Goal: Obtain resource: Download file/media

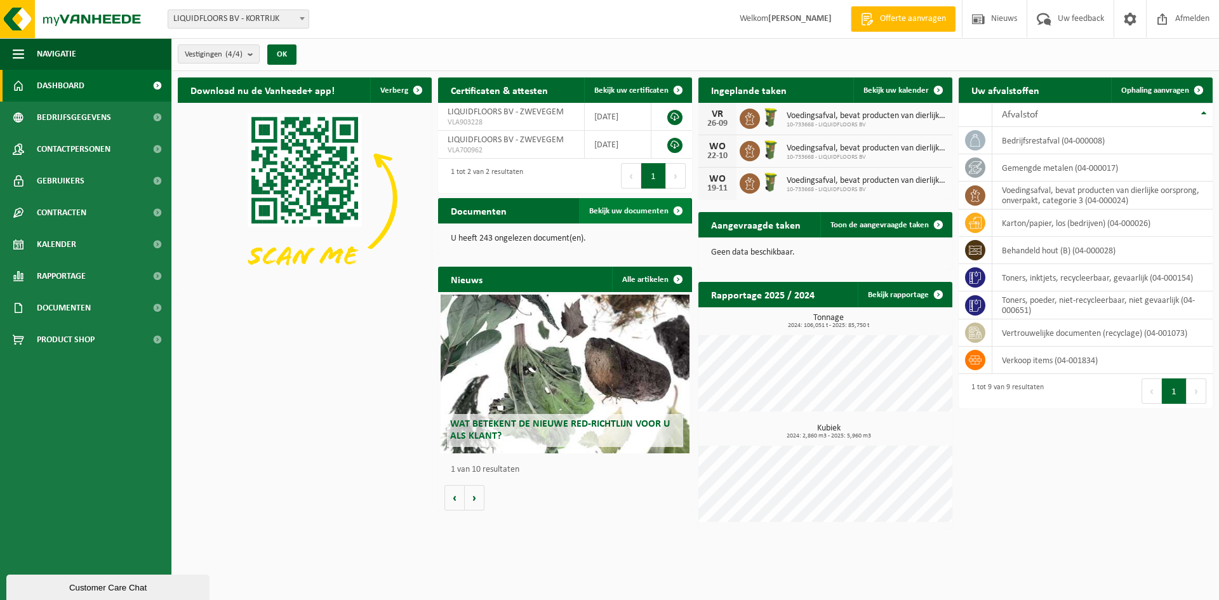
click at [632, 213] on span "Bekijk uw documenten" at bounding box center [628, 211] width 79 height 8
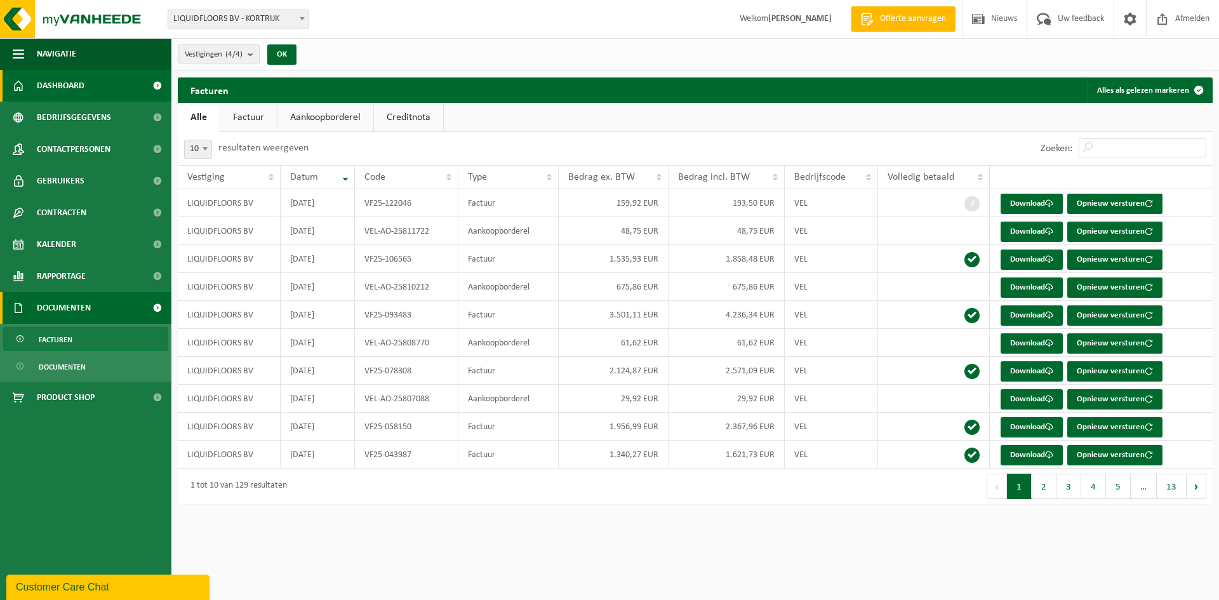
click at [70, 82] on span "Dashboard" at bounding box center [61, 86] width 48 height 32
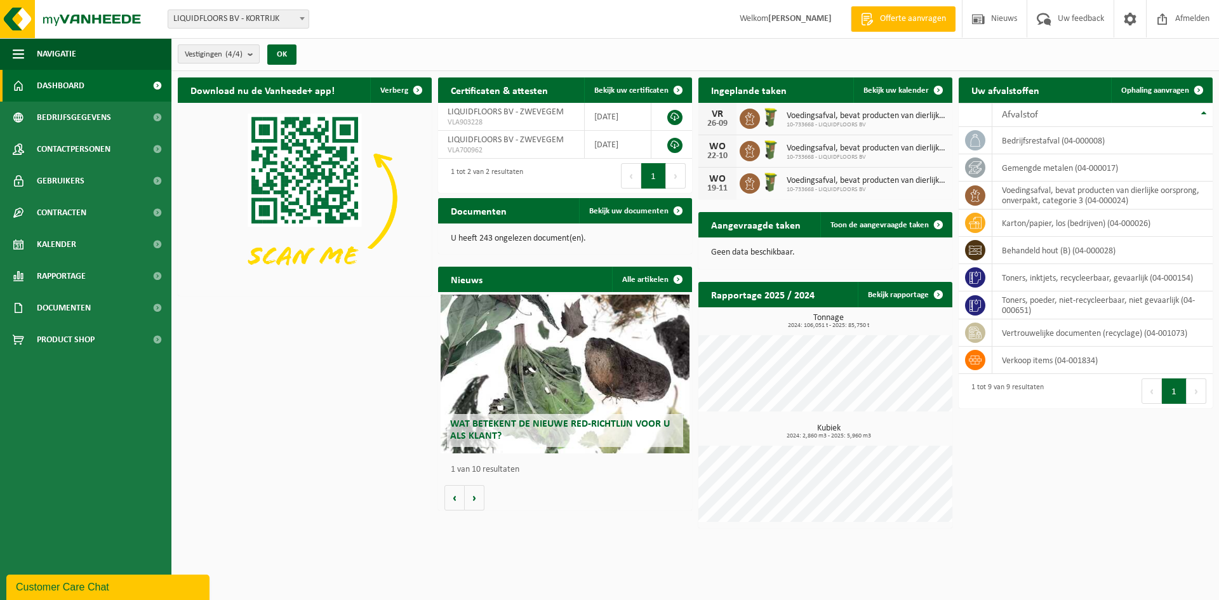
click at [247, 56] on button "Vestigingen (4/4)" at bounding box center [219, 53] width 82 height 19
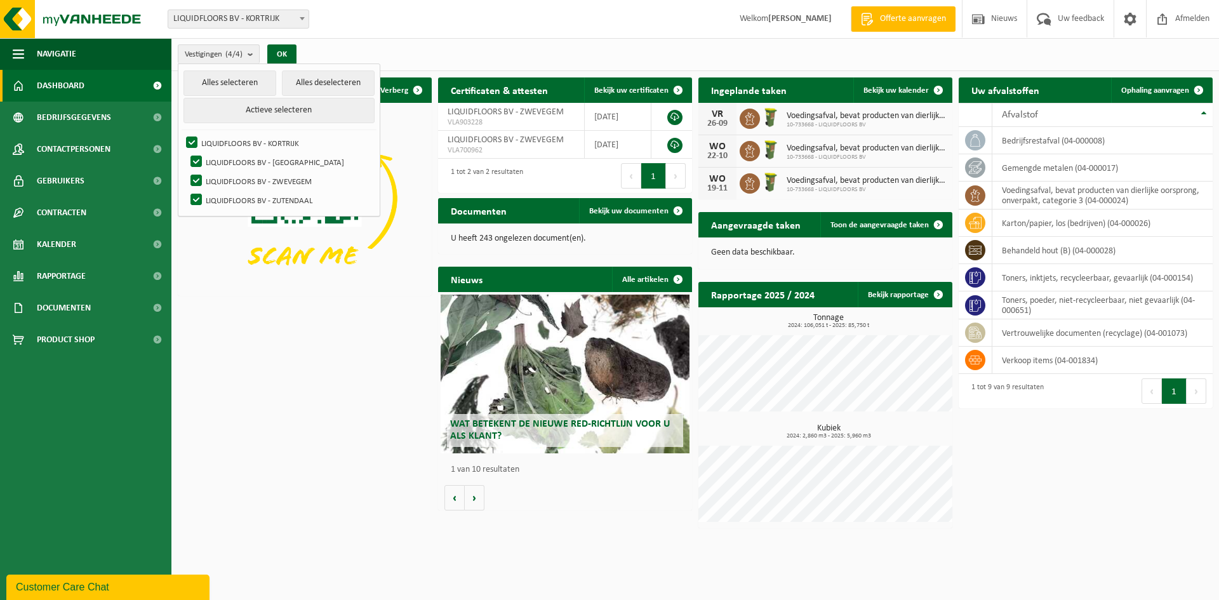
click at [290, 331] on div "Download nu de Vanheede+ app! Verberg Certificaten & attesten Bekijk uw certifi…" at bounding box center [695, 303] width 1041 height 464
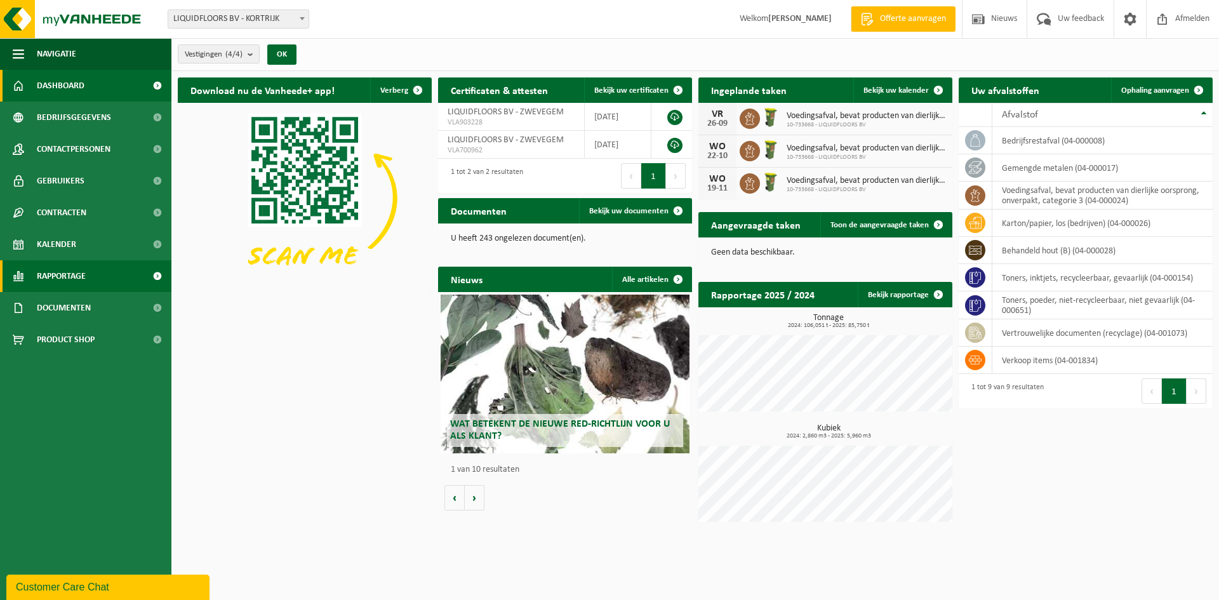
click at [76, 282] on span "Rapportage" at bounding box center [61, 276] width 49 height 32
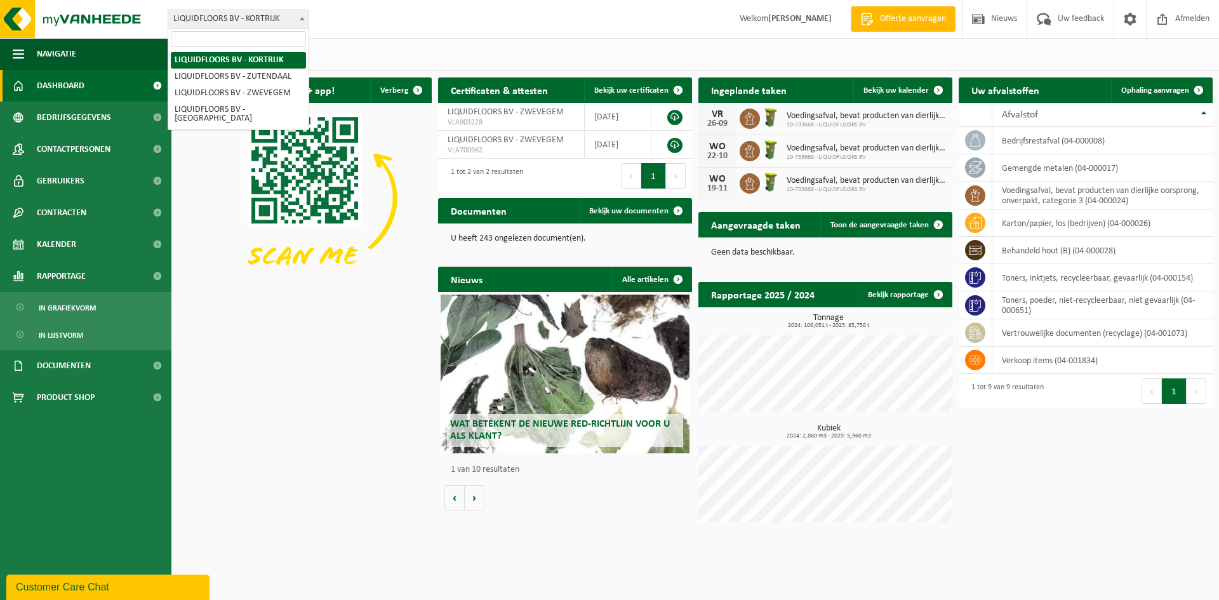
click at [239, 18] on span "LIQUIDFLOORS BV - KORTRIJK" at bounding box center [238, 19] width 140 height 18
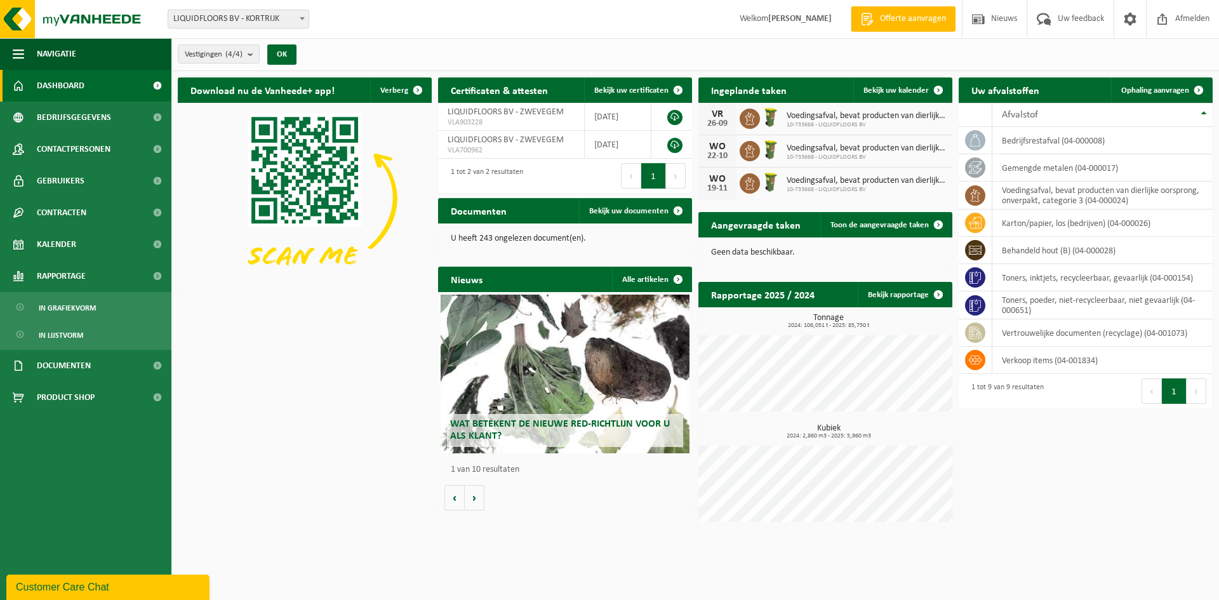
click at [270, 413] on div "Download nu de Vanheede+ app! Verberg Certificaten & attesten Bekijk uw certifi…" at bounding box center [695, 303] width 1041 height 464
click at [928, 218] on span at bounding box center [938, 224] width 25 height 25
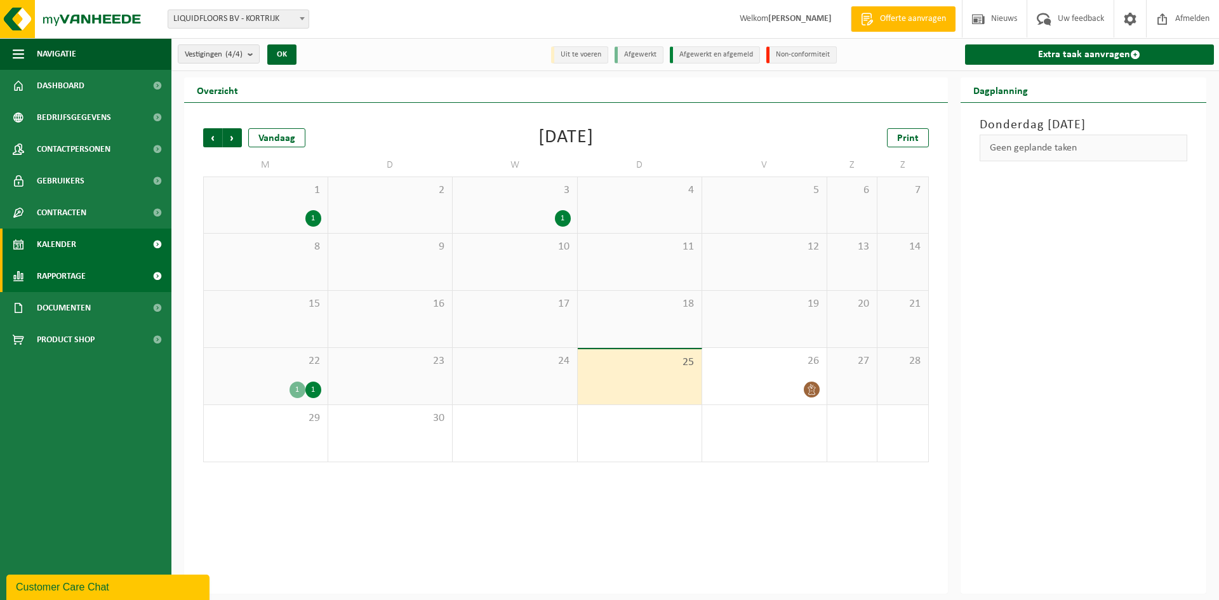
click at [60, 278] on span "Rapportage" at bounding box center [61, 276] width 49 height 32
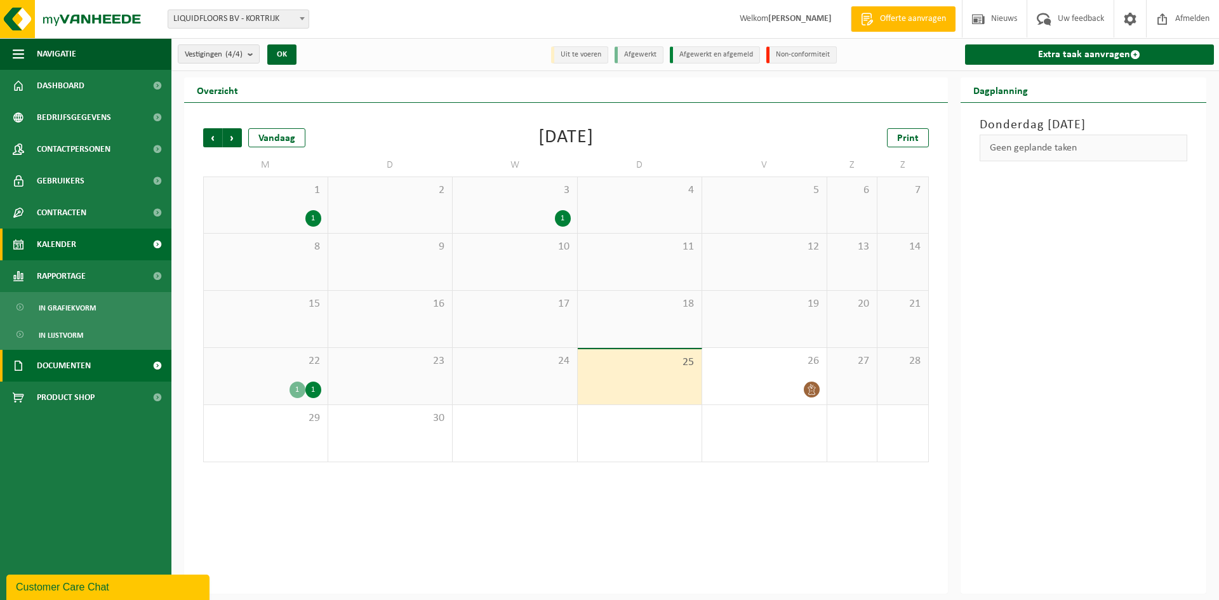
click at [74, 368] on span "Documenten" at bounding box center [64, 366] width 54 height 32
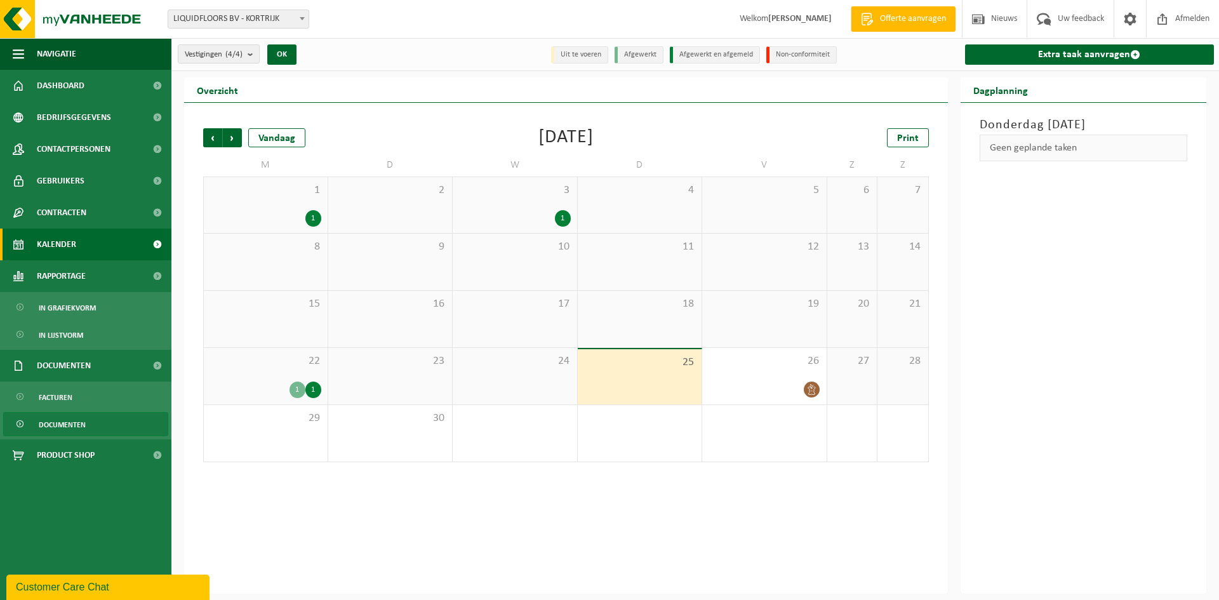
click at [69, 425] on span "Documenten" at bounding box center [62, 425] width 47 height 24
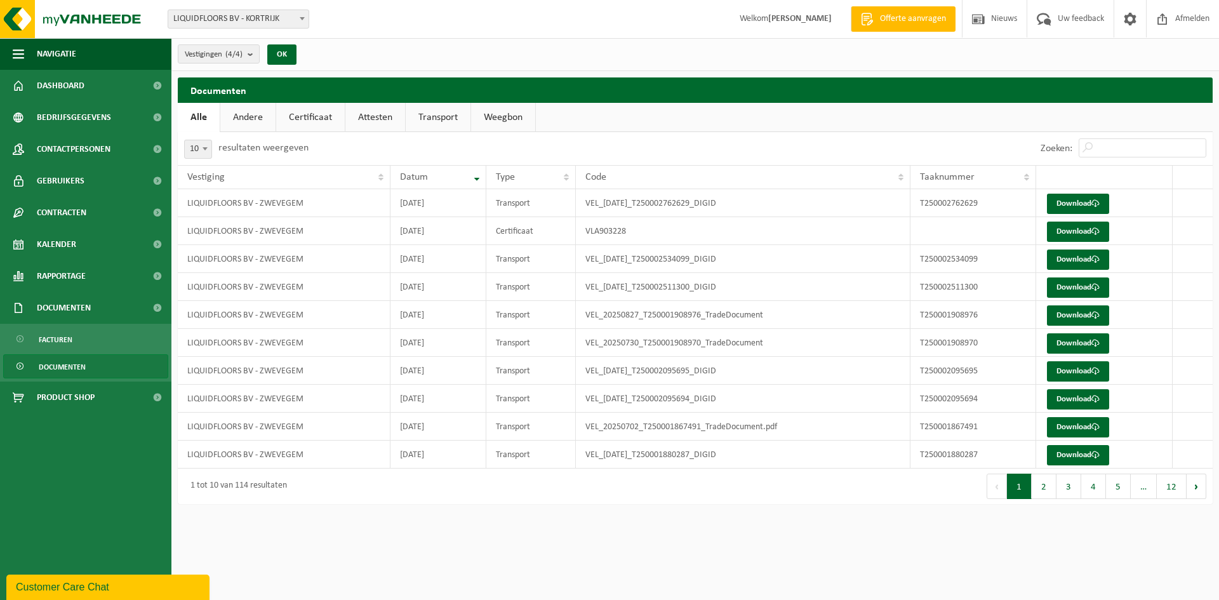
click at [250, 123] on link "Andere" at bounding box center [247, 117] width 55 height 29
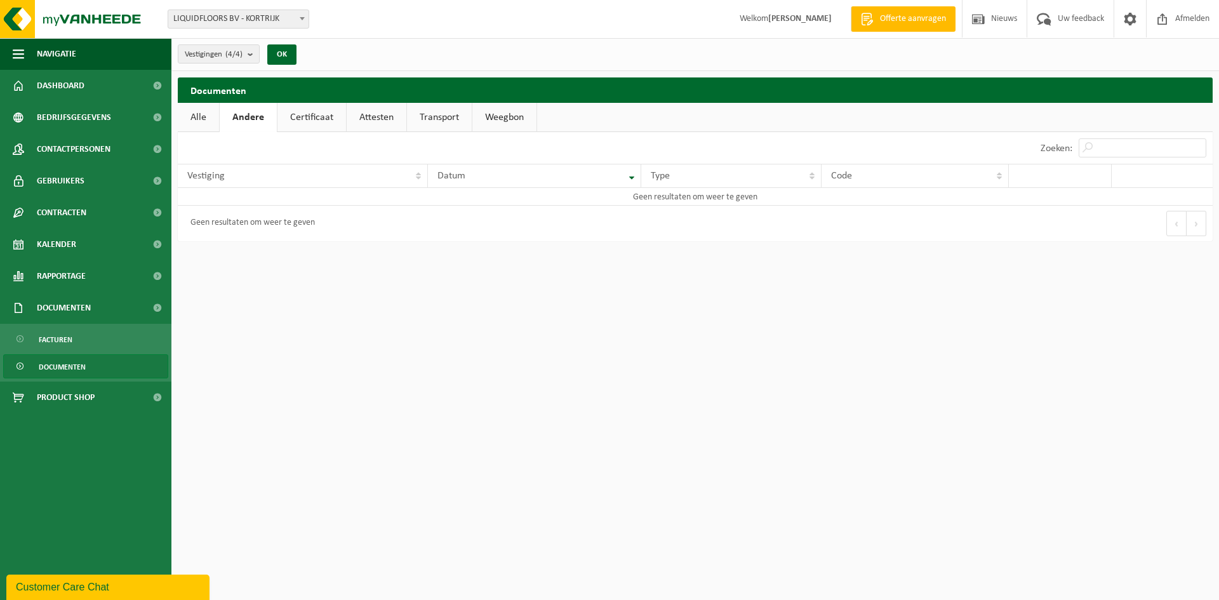
click at [302, 123] on link "Certificaat" at bounding box center [312, 117] width 69 height 29
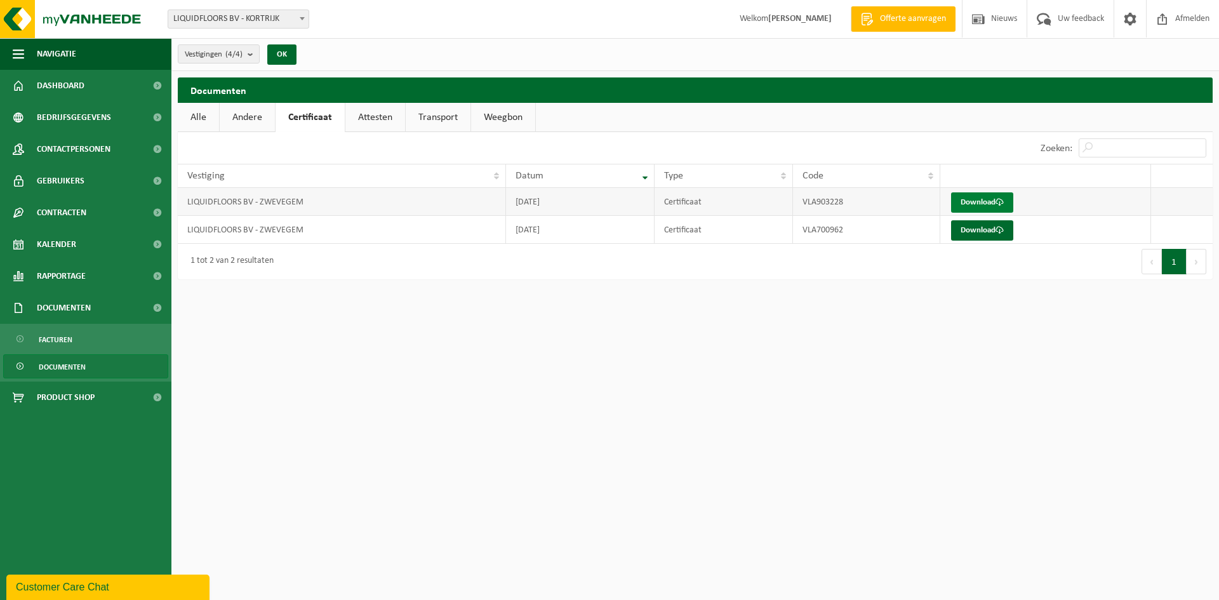
click at [976, 204] on link "Download" at bounding box center [982, 202] width 62 height 20
click at [1164, 16] on span at bounding box center [1162, 18] width 19 height 37
